Goal: Task Accomplishment & Management: Use online tool/utility

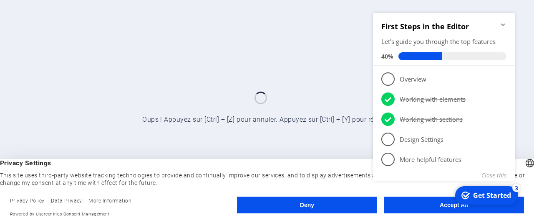
click div "checkmark Get Started 3 First Steps in the Editor Let's guide you through the t…"
click at [504, 21] on icon "Minimize checklist" at bounding box center [503, 24] width 7 height 7
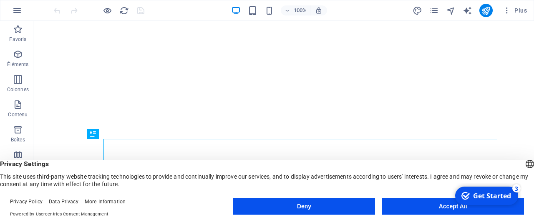
click at [418, 202] on button "Accept All" at bounding box center [453, 205] width 142 height 17
click at [421, 206] on button "Accept All" at bounding box center [453, 205] width 142 height 17
click at [405, 207] on button "Accept All" at bounding box center [453, 205] width 142 height 17
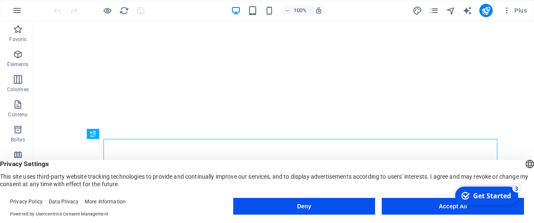
click at [405, 207] on button "Accept All" at bounding box center [453, 205] width 142 height 17
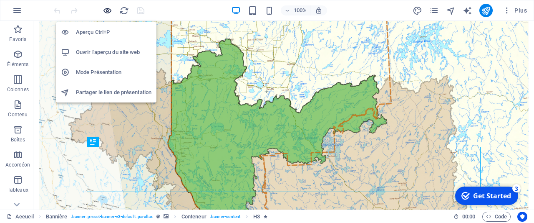
click at [106, 10] on icon "button" at bounding box center [108, 11] width 10 height 10
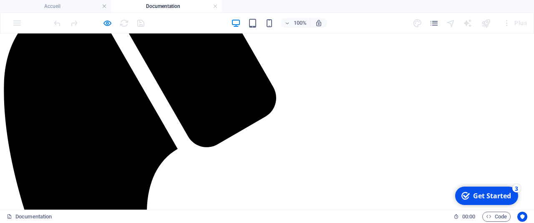
scroll to position [261, 0]
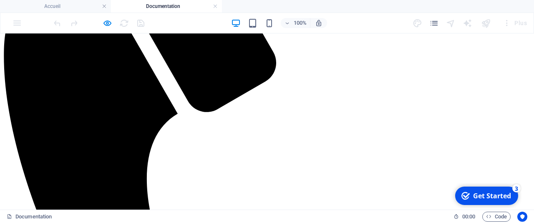
scroll to position [347, 0]
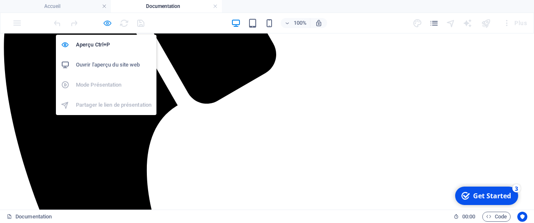
click at [110, 24] on icon "button" at bounding box center [108, 23] width 10 height 10
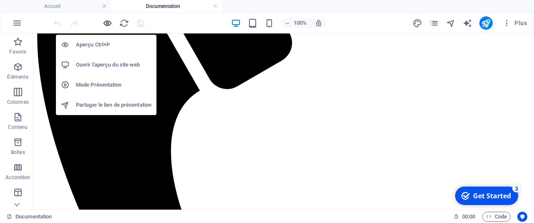
click at [110, 24] on icon "button" at bounding box center [108, 23] width 10 height 10
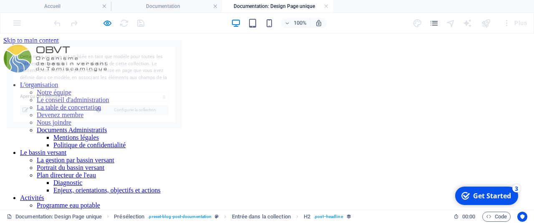
scroll to position [0, 0]
select select "687a914ab52d075d5a08dacd"
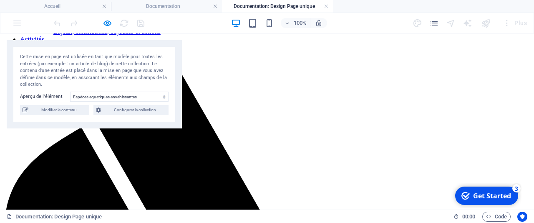
scroll to position [174, 0]
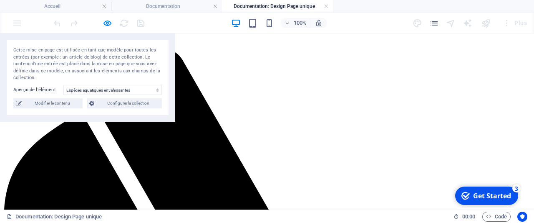
drag, startPoint x: 160, startPoint y: 51, endPoint x: 114, endPoint y: 31, distance: 50.9
click at [114, 31] on body "Organisme de bassin verssant du Témiscamingue Accueil Documentation Documentati…" at bounding box center [267, 111] width 534 height 223
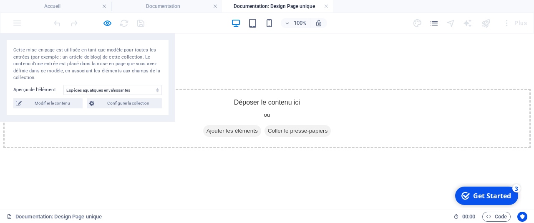
scroll to position [2345, 0]
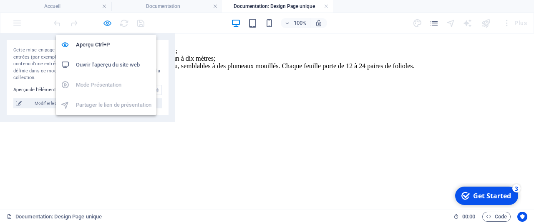
click at [107, 24] on icon "button" at bounding box center [108, 23] width 10 height 10
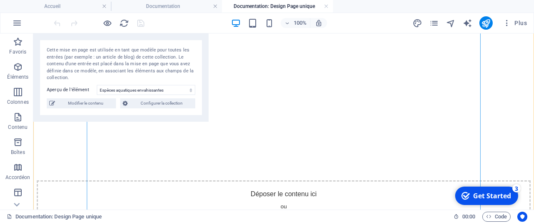
scroll to position [1780, 0]
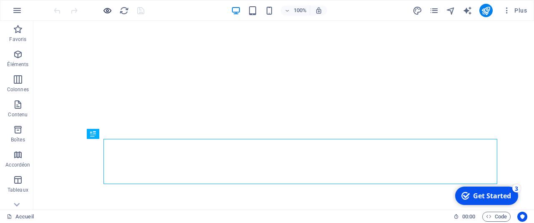
click at [103, 10] on icon "button" at bounding box center [108, 11] width 10 height 10
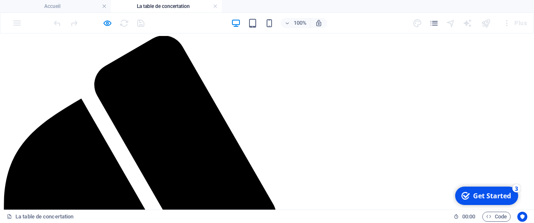
scroll to position [174, 0]
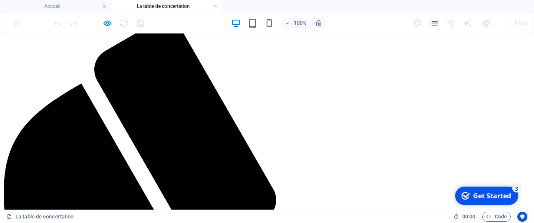
scroll to position [217, 0]
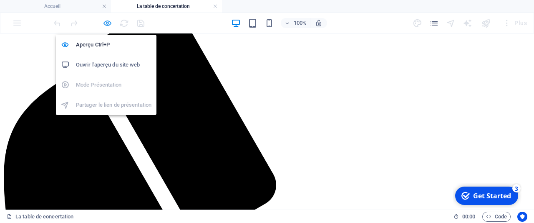
click at [106, 22] on icon "button" at bounding box center [108, 23] width 10 height 10
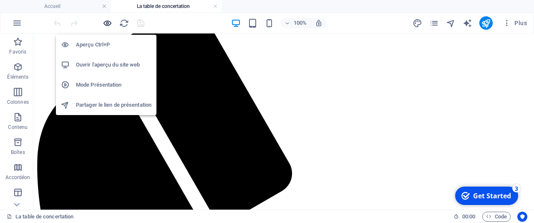
click at [106, 22] on icon "button" at bounding box center [108, 23] width 10 height 10
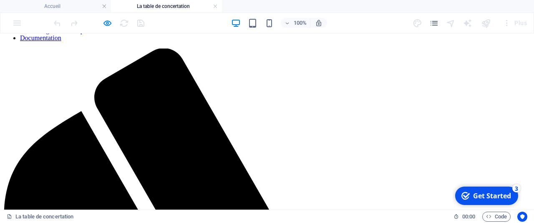
scroll to position [174, 0]
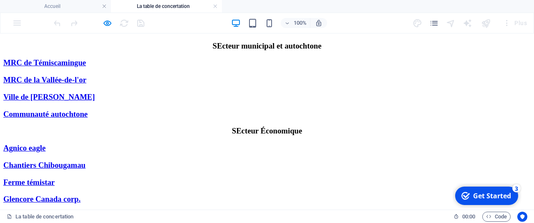
scroll to position [955, 0]
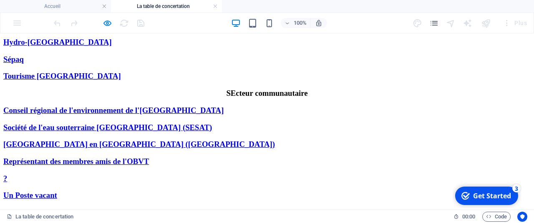
scroll to position [1129, 0]
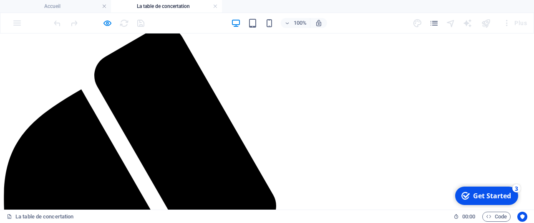
scroll to position [0, 0]
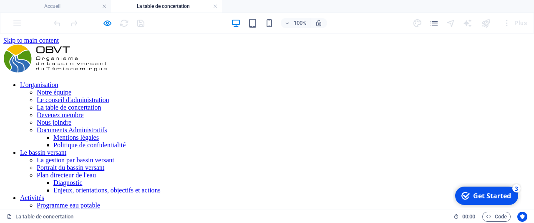
click at [71, 89] on link "Notre équipe" at bounding box center [54, 92] width 35 height 7
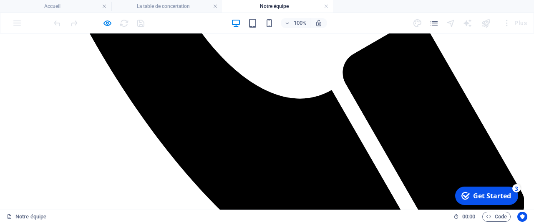
scroll to position [651, 0]
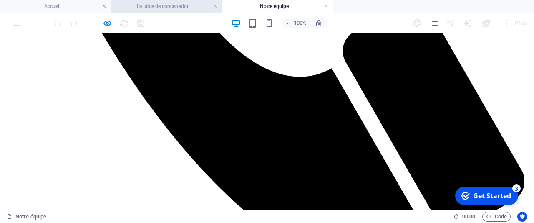
click at [164, 7] on h4 "La table de concertation" at bounding box center [166, 6] width 111 height 9
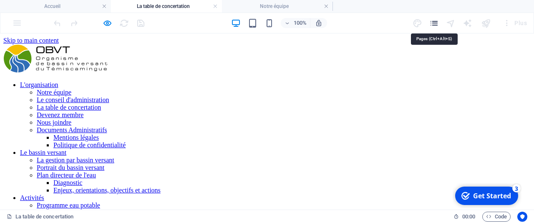
click at [438, 20] on icon "pages" at bounding box center [435, 23] width 10 height 10
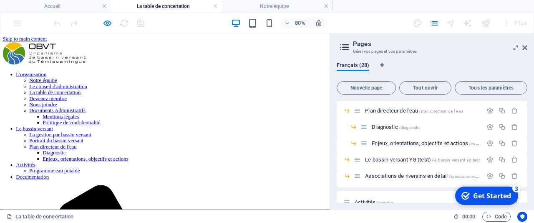
scroll to position [281, 0]
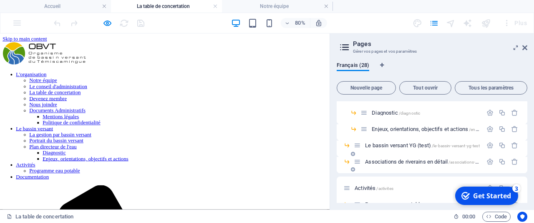
click at [392, 161] on span "Associations de riverains en détail /associations-de-riverains-en-detail" at bounding box center [439, 161] width 149 height 6
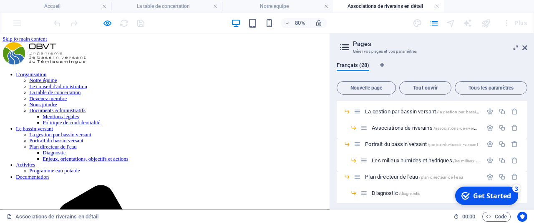
scroll to position [200, 0]
click at [387, 129] on span "Associations de riverains /associations-de-riverains" at bounding box center [427, 127] width 110 height 6
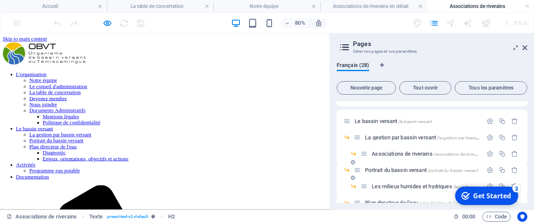
scroll to position [160, 0]
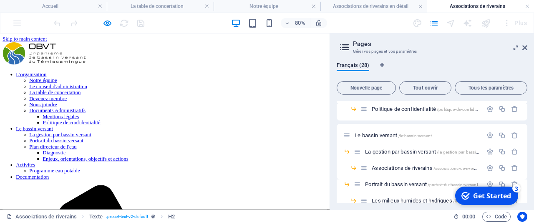
click at [272, 81] on nav "L'organisation Notre équipe Le conseil d'administration La table de concertatio…" at bounding box center [206, 148] width 406 height 135
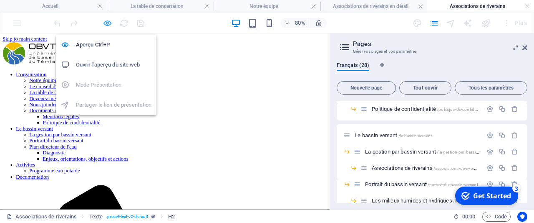
click at [107, 23] on icon "button" at bounding box center [108, 23] width 10 height 10
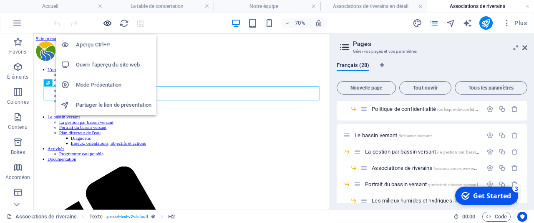
click at [107, 23] on icon "button" at bounding box center [108, 23] width 10 height 10
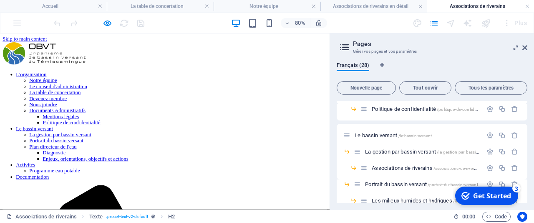
click at [114, 156] on link "La gestion par bassin versant" at bounding box center [76, 159] width 78 height 7
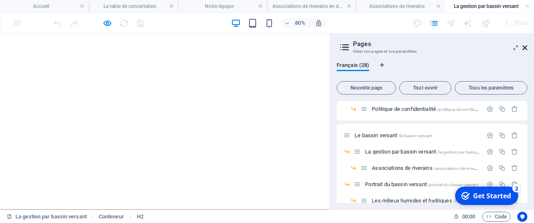
click at [526, 48] on icon at bounding box center [525, 47] width 5 height 7
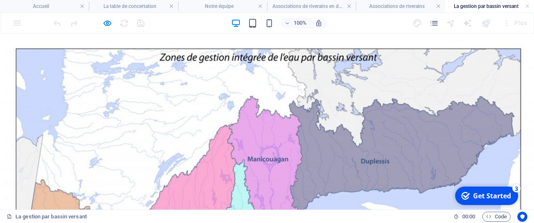
scroll to position [1520, 0]
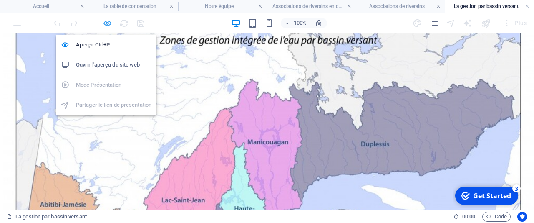
click at [107, 23] on icon "button" at bounding box center [108, 23] width 10 height 10
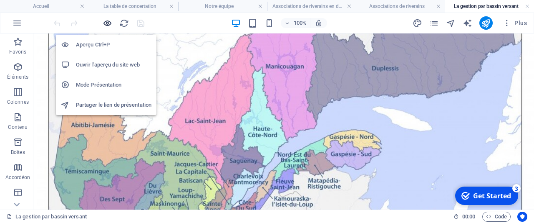
click at [107, 23] on icon "button" at bounding box center [108, 23] width 10 height 10
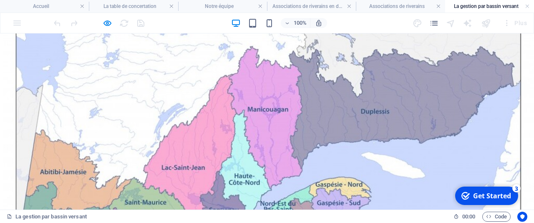
scroll to position [1563, 0]
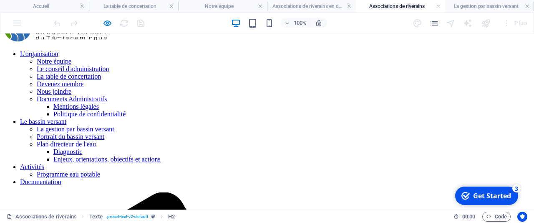
scroll to position [43, 0]
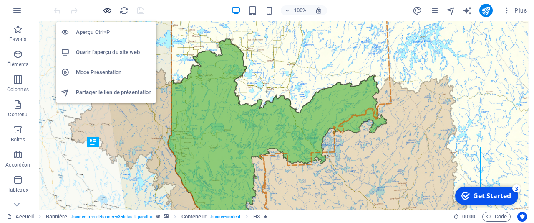
click at [109, 10] on icon "button" at bounding box center [108, 11] width 10 height 10
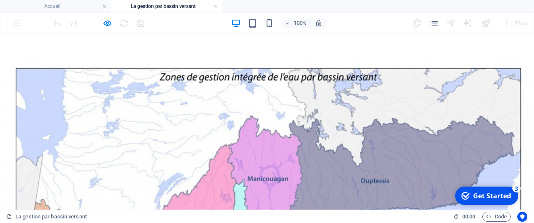
scroll to position [1520, 0]
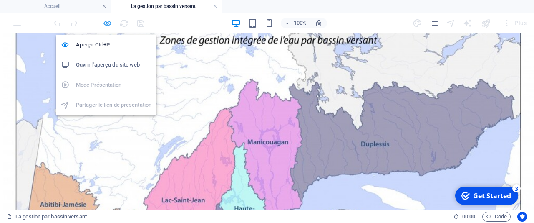
click at [107, 25] on icon "button" at bounding box center [108, 23] width 10 height 10
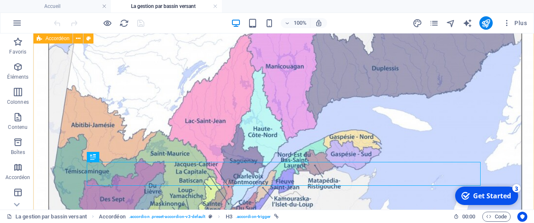
scroll to position [1563, 0]
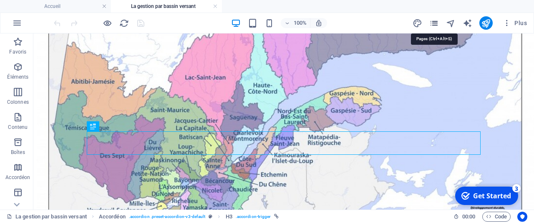
click at [438, 23] on icon "pages" at bounding box center [435, 23] width 10 height 10
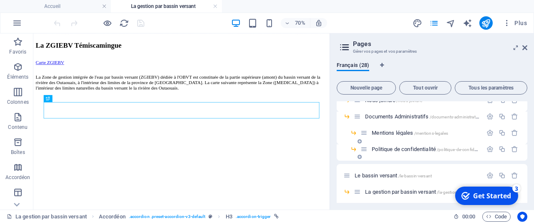
scroll to position [160, 0]
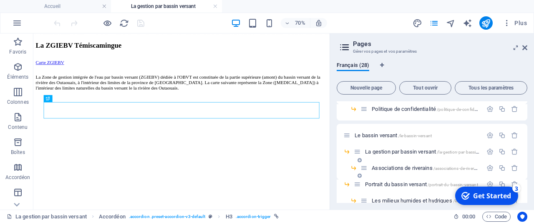
click at [383, 168] on span "Associations de riverains /associations-de-riverains" at bounding box center [427, 167] width 110 height 6
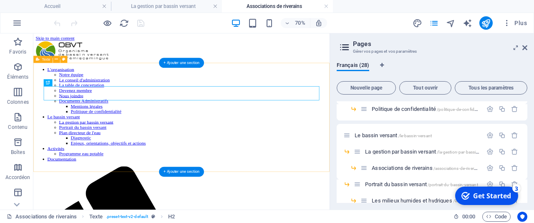
scroll to position [0, 0]
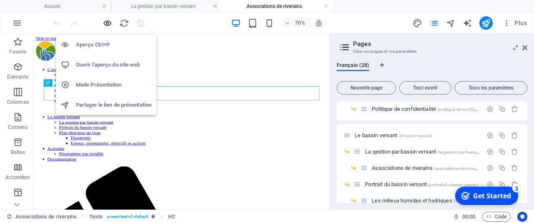
click at [107, 23] on icon "button" at bounding box center [108, 23] width 10 height 10
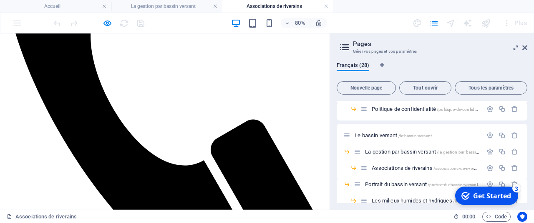
scroll to position [434, 0]
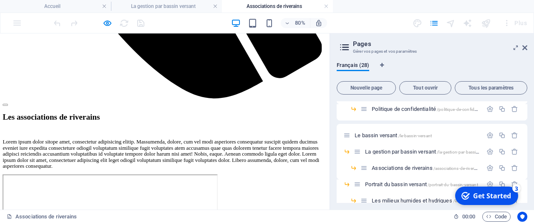
scroll to position [651, 0]
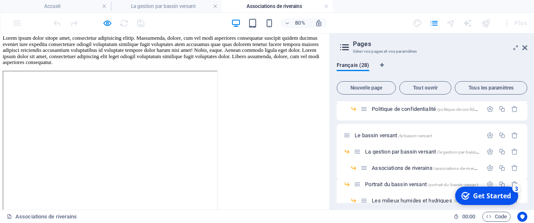
scroll to position [781, 0]
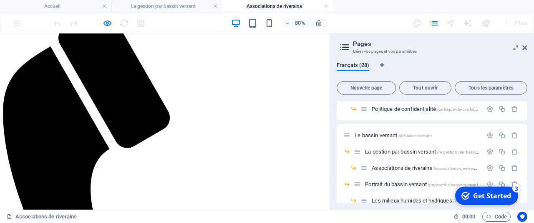
scroll to position [217, 0]
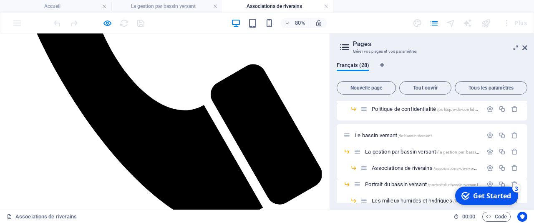
scroll to position [423, 0]
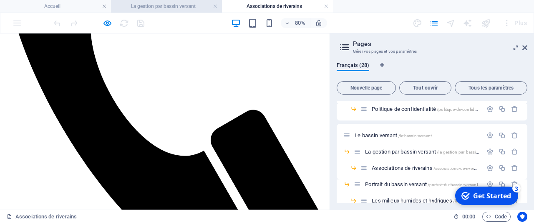
click at [187, 5] on h4 "La gestion par bassin versant" at bounding box center [166, 6] width 111 height 9
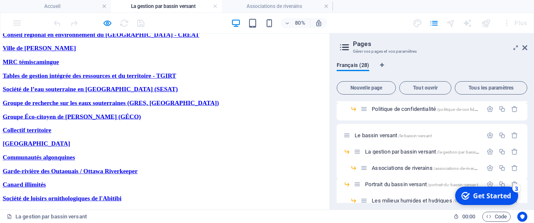
scroll to position [2091, 0]
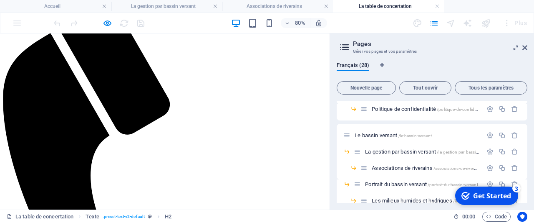
scroll to position [261, 0]
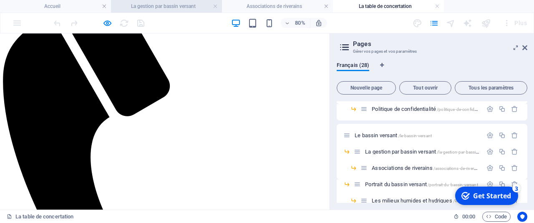
click at [191, 7] on h4 "La gestion par bassin versant" at bounding box center [166, 6] width 111 height 9
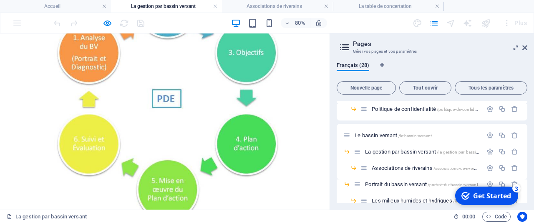
scroll to position [2656, 0]
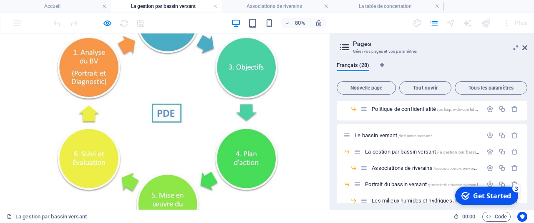
click at [181, 10] on h4 "La gestion par bassin versant" at bounding box center [166, 6] width 111 height 9
click at [437, 23] on icon "pages" at bounding box center [435, 23] width 10 height 10
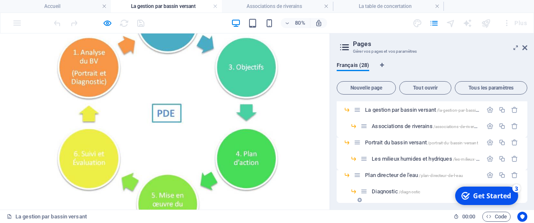
scroll to position [200, 0]
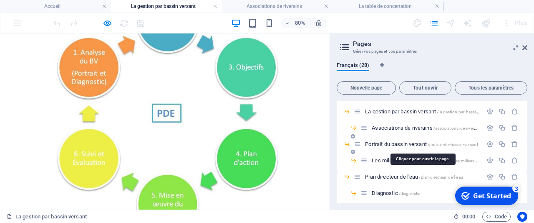
click at [381, 145] on span "Portrait du bassin versant /portrait-du-bassin-versant" at bounding box center [421, 144] width 113 height 6
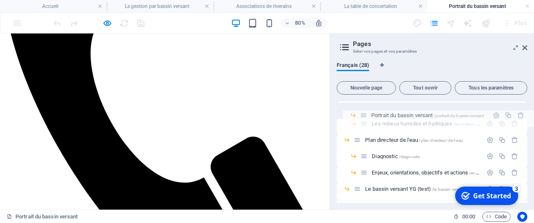
scroll to position [230, 0]
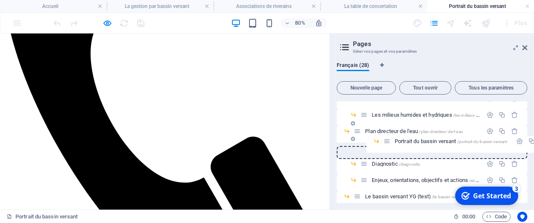
drag, startPoint x: 355, startPoint y: 102, endPoint x: 385, endPoint y: 142, distance: 49.5
click at [385, 142] on div "Accueil / L'organisation /l-organisation Notre équipe /notre-equipe Le conseil …" at bounding box center [432, 139] width 191 height 536
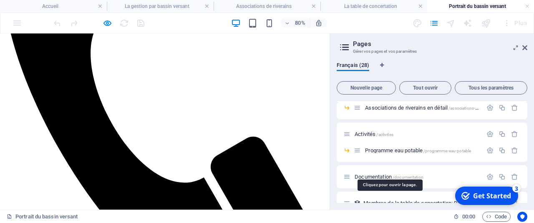
scroll to position [334, 0]
click at [364, 86] on span "Nouvelle page" at bounding box center [367, 87] width 52 height 5
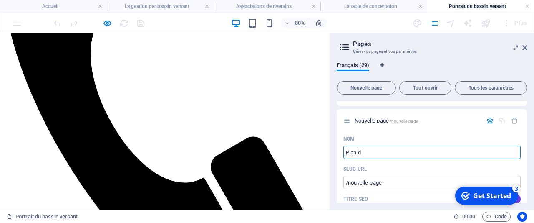
type input "Plan d'"
type input "/plan"
type input "Plan d'action"
type input "/plan-d-action"
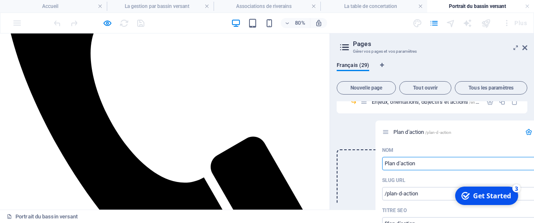
scroll to position [268, 0]
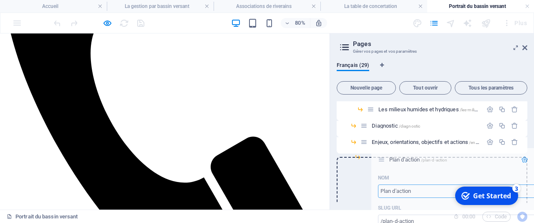
drag, startPoint x: 349, startPoint y: 161, endPoint x: 382, endPoint y: 157, distance: 33.6
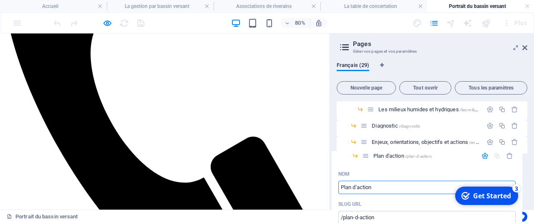
drag, startPoint x: 369, startPoint y: 157, endPoint x: 362, endPoint y: 155, distance: 7.9
click at [362, 155] on div "Accueil / L'organisation /l-organisation Notre équipe /notre-equipe Le conseil …" at bounding box center [432, 109] width 191 height 553
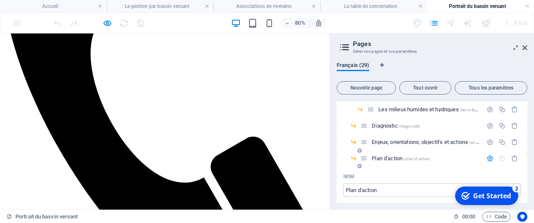
drag, startPoint x: 373, startPoint y: 156, endPoint x: 364, endPoint y: 157, distance: 9.2
click at [364, 157] on div "Plan d'action /plan-d-action" at bounding box center [422, 158] width 122 height 10
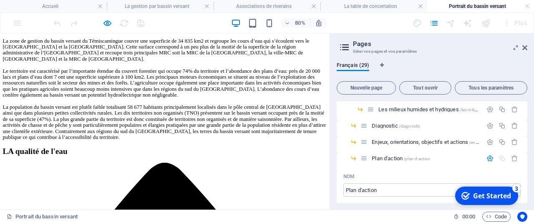
scroll to position [781, 0]
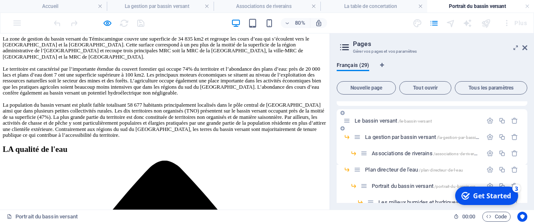
scroll to position [187, 0]
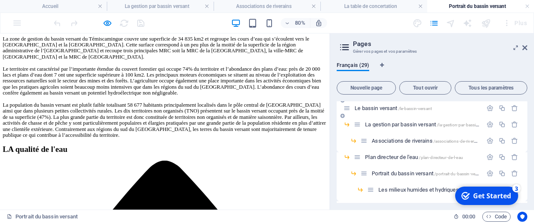
click at [384, 106] on span "Le bassin versant /le-bassin-versant" at bounding box center [393, 108] width 77 height 6
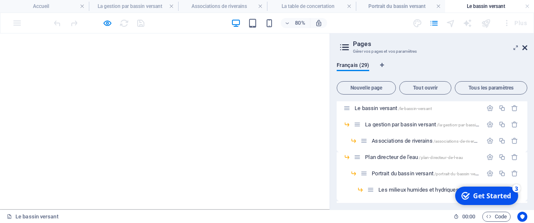
click at [527, 48] on icon at bounding box center [525, 47] width 5 height 7
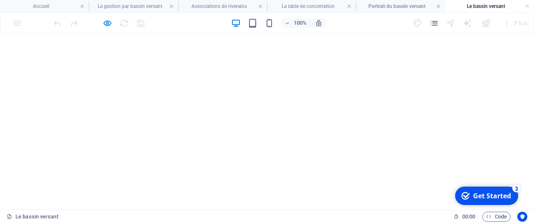
scroll to position [3209, 0]
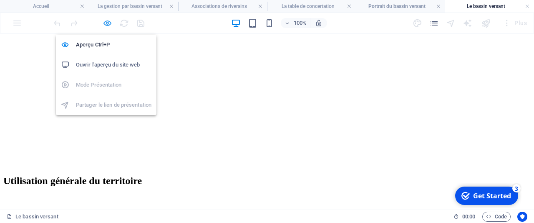
click at [107, 22] on icon "button" at bounding box center [108, 23] width 10 height 10
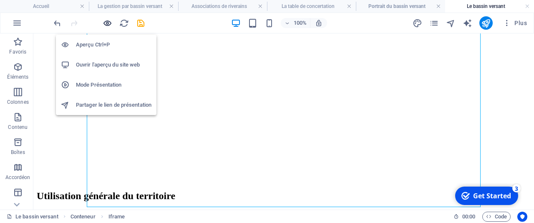
click at [106, 23] on icon "button" at bounding box center [108, 23] width 10 height 10
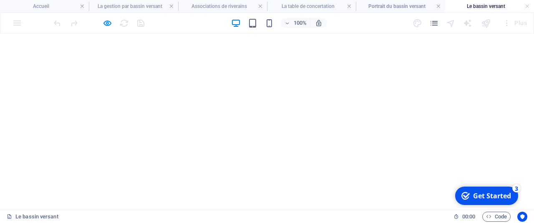
scroll to position [2701, 0]
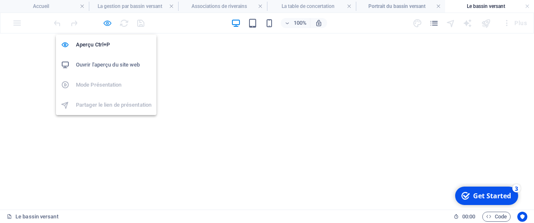
click at [103, 20] on icon "button" at bounding box center [108, 23] width 10 height 10
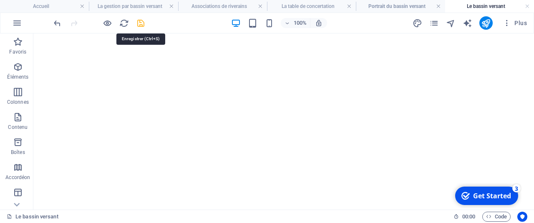
click at [142, 23] on icon "save" at bounding box center [141, 23] width 10 height 10
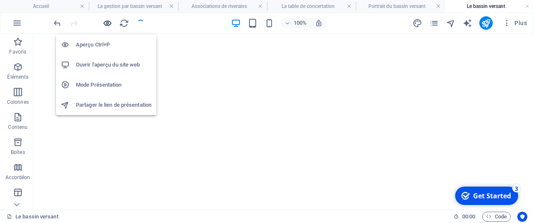
click at [106, 25] on icon "button" at bounding box center [108, 23] width 10 height 10
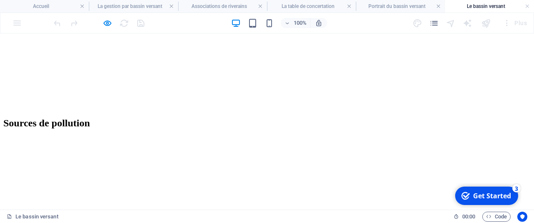
scroll to position [2528, 0]
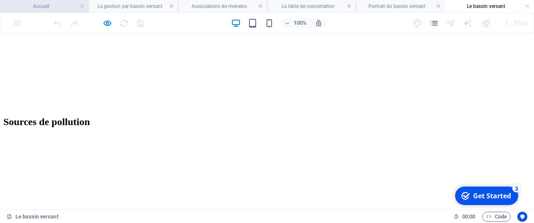
click at [56, 9] on h4 "Accueil" at bounding box center [44, 6] width 89 height 9
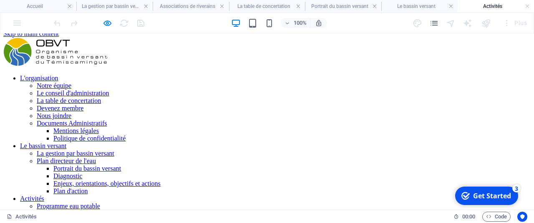
scroll to position [0, 0]
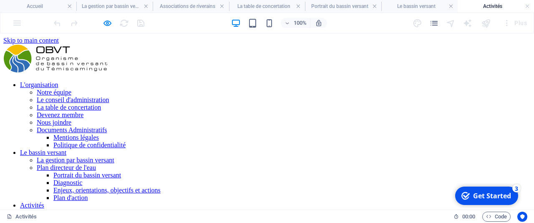
click at [379, 81] on nav "L'organisation Notre équipe Le conseil d'administration La table de concertatio…" at bounding box center [267, 152] width 528 height 143
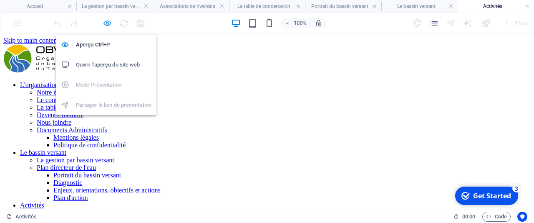
click at [107, 23] on icon "button" at bounding box center [108, 23] width 10 height 10
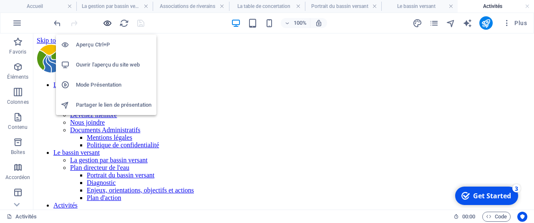
click at [109, 24] on icon "button" at bounding box center [108, 23] width 10 height 10
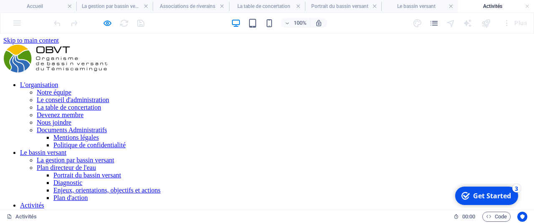
click at [100, 209] on link "Programme eau potable" at bounding box center [68, 212] width 63 height 7
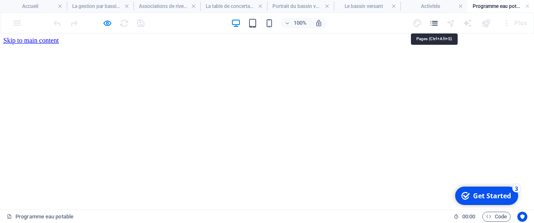
click at [435, 25] on icon "pages" at bounding box center [435, 23] width 10 height 10
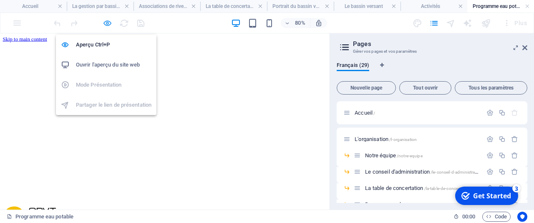
drag, startPoint x: 104, startPoint y: 25, endPoint x: 182, endPoint y: 13, distance: 78.9
click at [104, 25] on icon "button" at bounding box center [108, 23] width 10 height 10
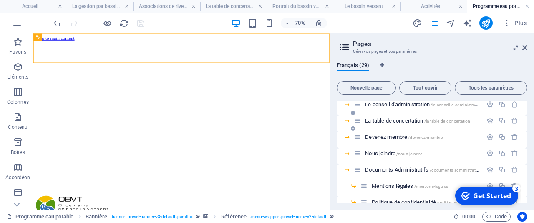
scroll to position [80, 0]
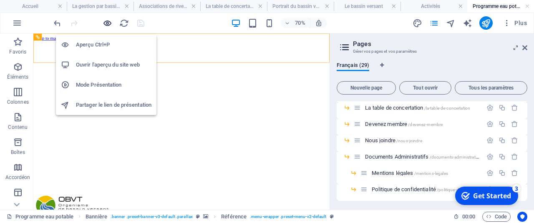
click at [106, 24] on icon "button" at bounding box center [108, 23] width 10 height 10
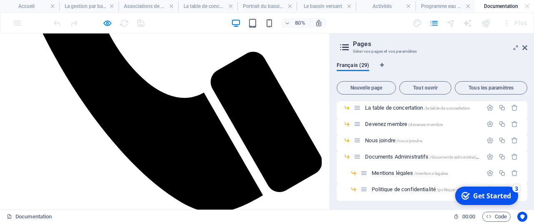
scroll to position [521, 0]
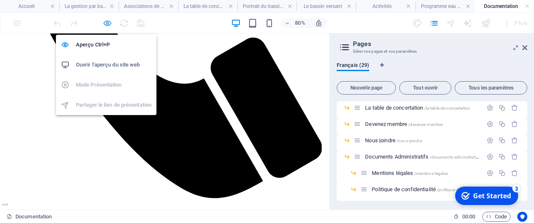
drag, startPoint x: 109, startPoint y: 20, endPoint x: 26, endPoint y: 143, distance: 148.2
click at [109, 20] on icon "button" at bounding box center [108, 23] width 10 height 10
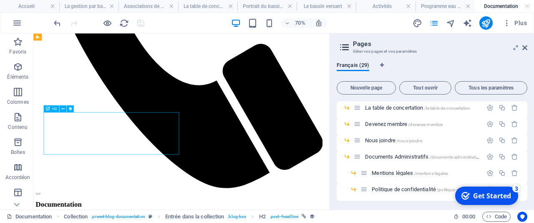
click at [112, 23] on div at bounding box center [99, 22] width 94 height 13
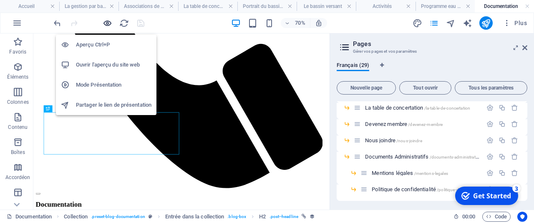
click at [108, 23] on icon "button" at bounding box center [108, 23] width 10 height 10
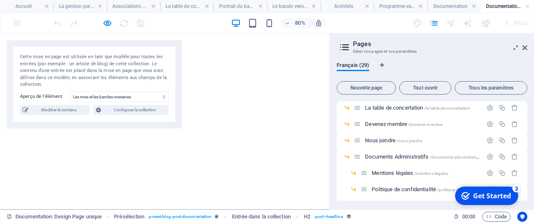
select select "687a914ab52d075d5a08dad0"
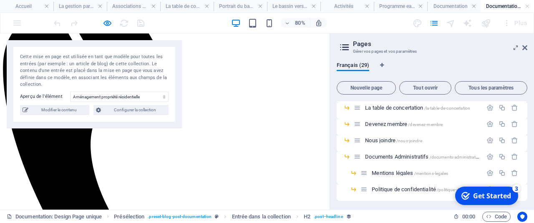
scroll to position [304, 0]
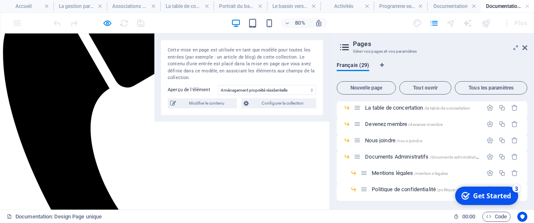
drag, startPoint x: 125, startPoint y: 54, endPoint x: 501, endPoint y: -35, distance: 386.5
drag, startPoint x: 263, startPoint y: 49, endPoint x: 534, endPoint y: -56, distance: 290.8
drag, startPoint x: 74, startPoint y: 181, endPoint x: 89, endPoint y: 235, distance: 56.1
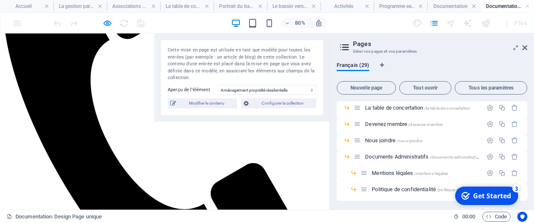
scroll to position [347, 0]
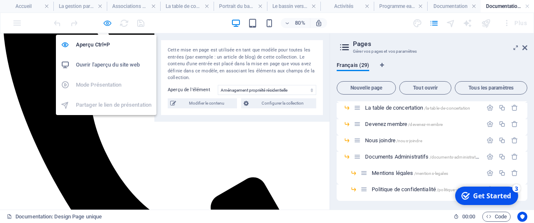
click at [106, 23] on icon "button" at bounding box center [108, 23] width 10 height 10
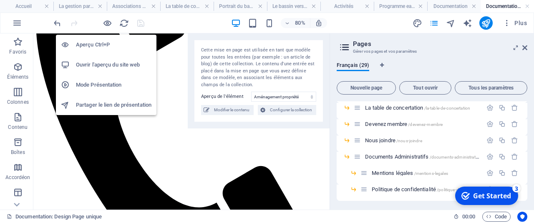
scroll to position [359, 0]
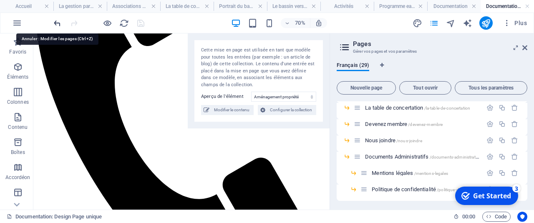
click at [56, 24] on icon "undo" at bounding box center [58, 23] width 10 height 10
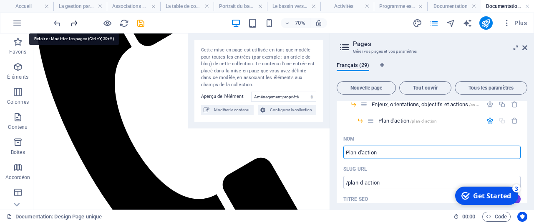
click at [77, 26] on icon "redo" at bounding box center [74, 23] width 10 height 10
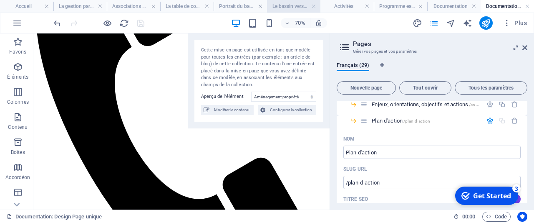
click at [282, 10] on h4 "Le bassin versant" at bounding box center [293, 6] width 53 height 9
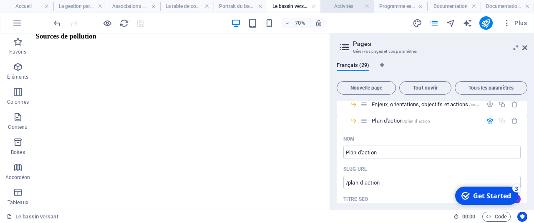
scroll to position [2535, 0]
click at [337, 6] on h4 "Activités" at bounding box center [347, 6] width 53 height 9
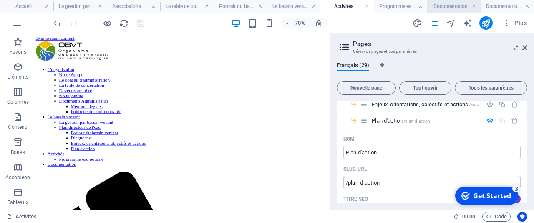
click at [440, 5] on h4 "Documentation" at bounding box center [454, 6] width 53 height 9
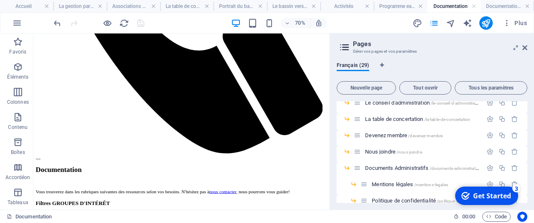
scroll to position [80, 0]
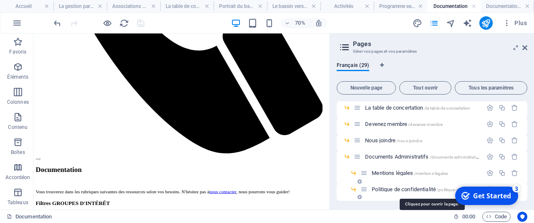
click at [386, 188] on span "Politique de confidentialité /politique-de-confidentialite" at bounding box center [430, 189] width 117 height 6
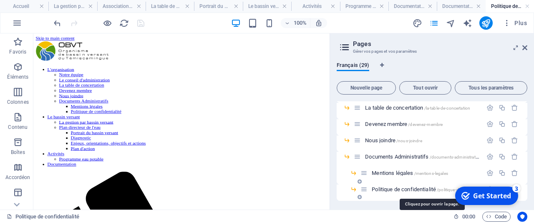
scroll to position [0, 0]
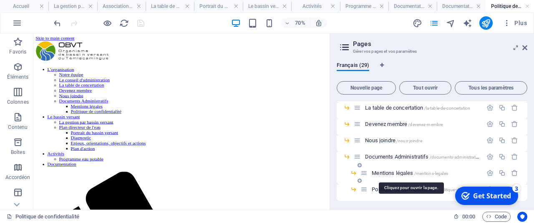
click at [388, 172] on span "Mentions légales /mentions-legales" at bounding box center [410, 173] width 76 height 6
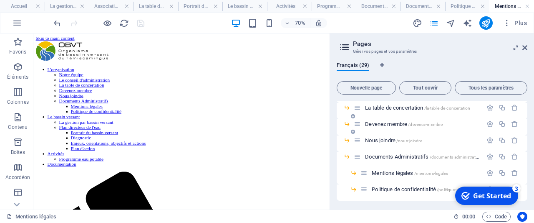
click at [382, 121] on span "[PERSON_NAME] membre /devenez-membre" at bounding box center [404, 124] width 78 height 6
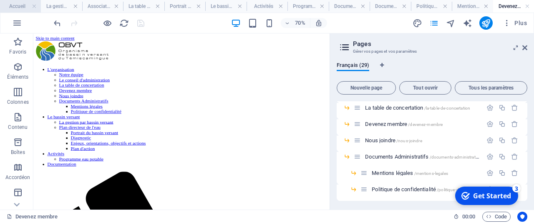
click at [11, 5] on h4 "Accueil" at bounding box center [20, 6] width 41 height 9
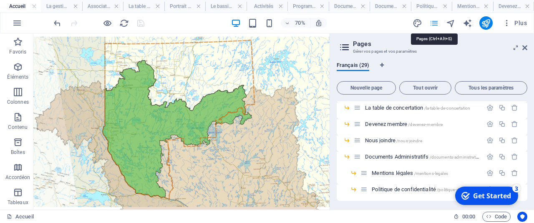
click at [437, 26] on icon "pages" at bounding box center [435, 23] width 10 height 10
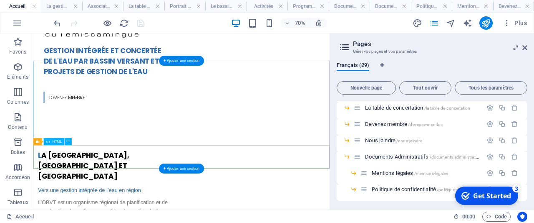
scroll to position [391, 0]
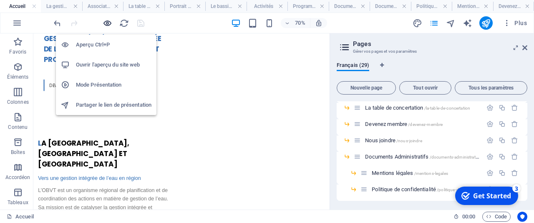
click at [106, 23] on icon "button" at bounding box center [108, 23] width 10 height 10
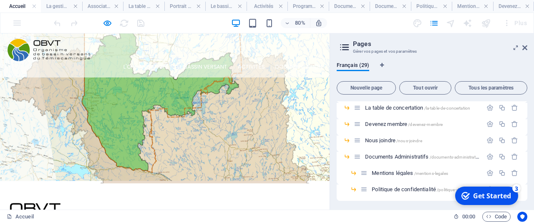
scroll to position [0, 0]
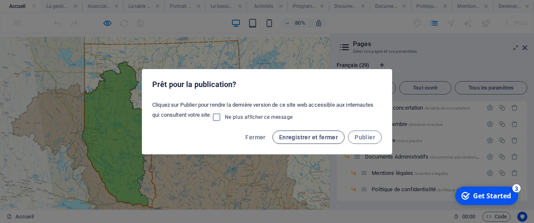
click at [324, 137] on span "Enregistrer et fermer" at bounding box center [308, 137] width 59 height 7
